Goal: Use online tool/utility: Utilize a website feature to perform a specific function

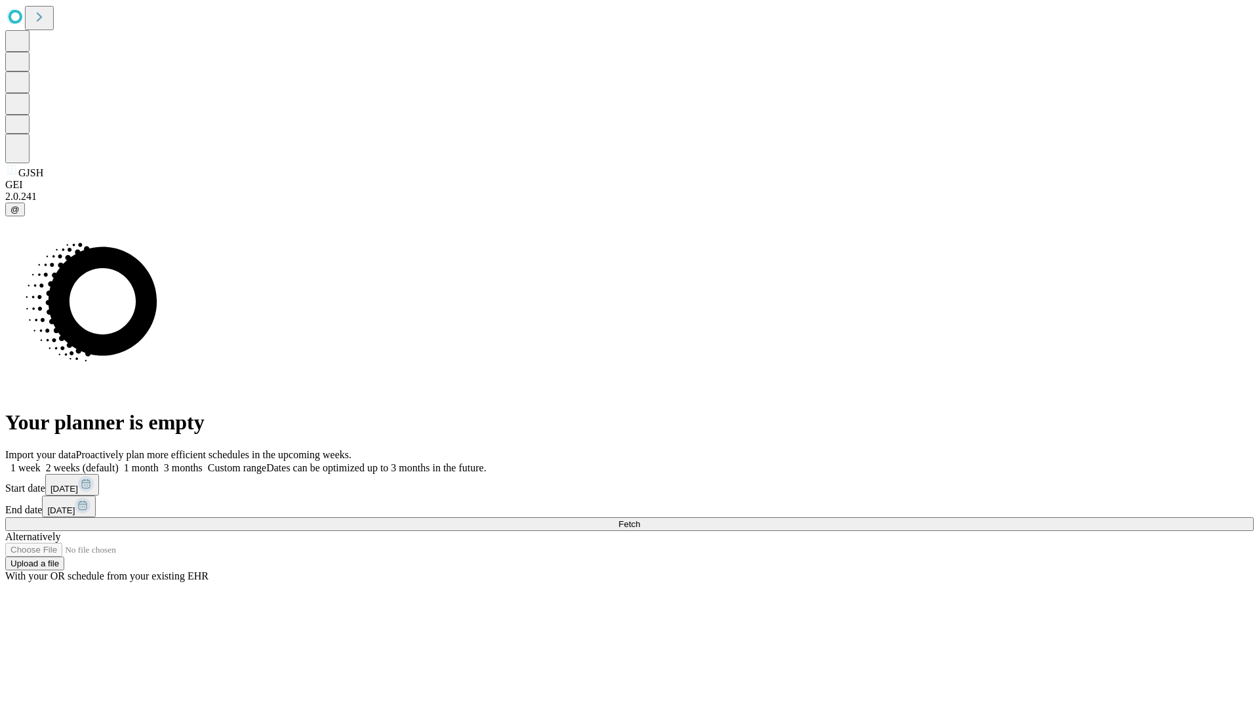
click at [640, 520] on span "Fetch" at bounding box center [630, 525] width 22 height 10
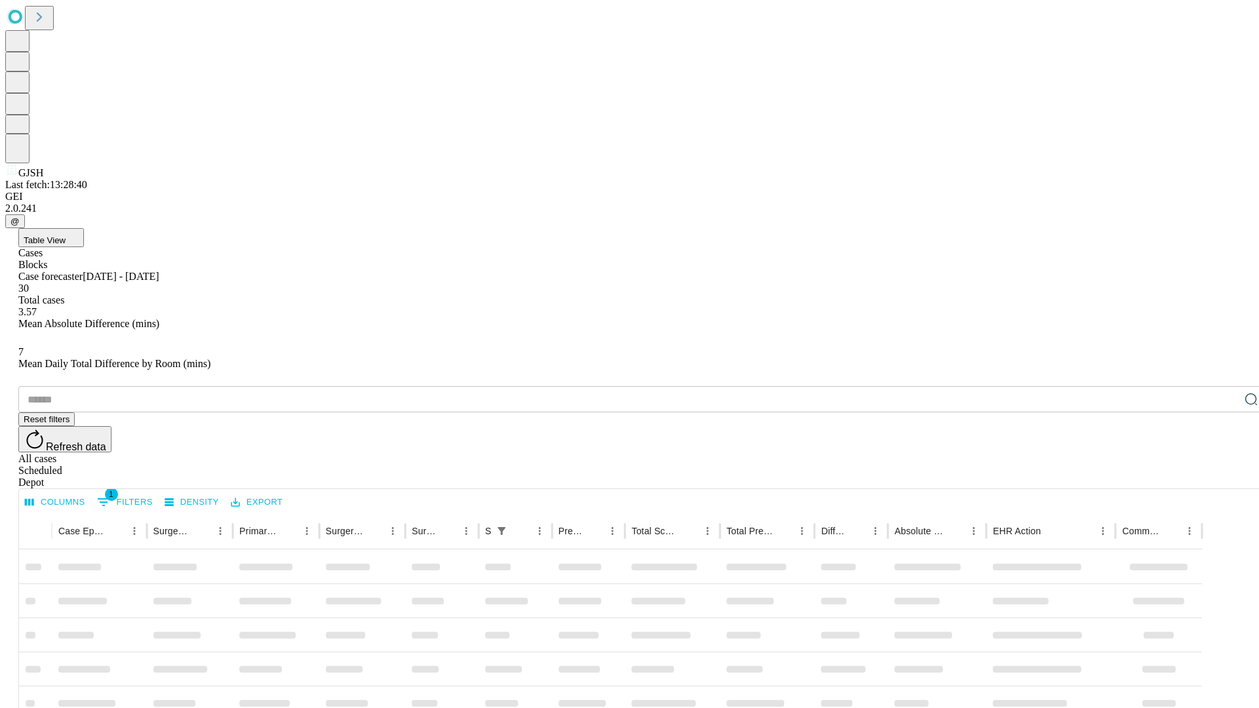
click at [66, 235] on span "Table View" at bounding box center [45, 240] width 42 height 10
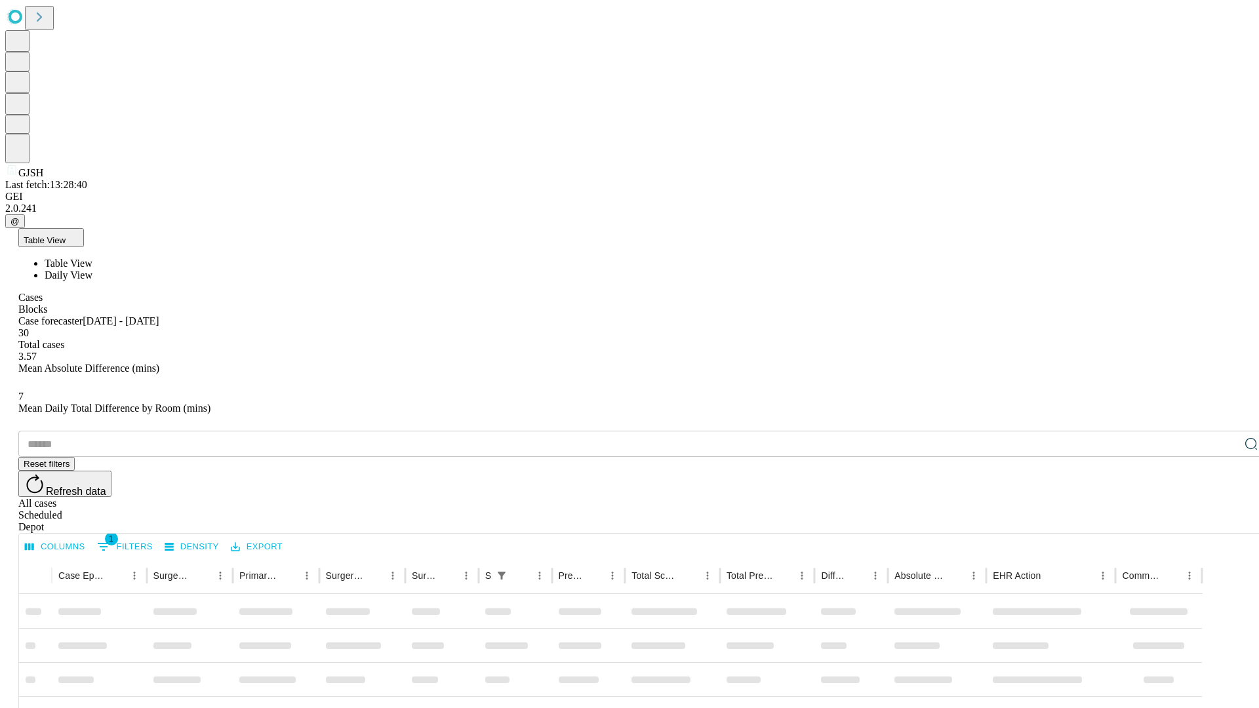
click at [92, 270] on span "Daily View" at bounding box center [69, 275] width 48 height 11
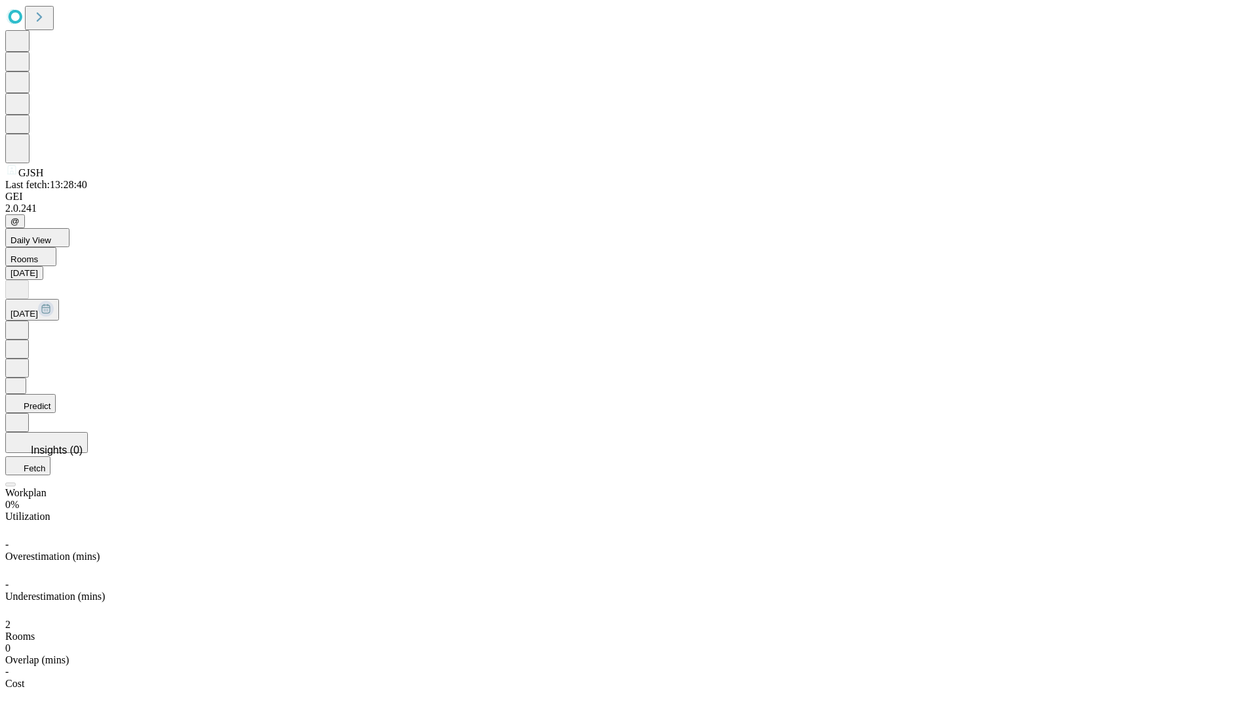
click at [56, 394] on button "Predict" at bounding box center [30, 403] width 51 height 19
